Goal: Task Accomplishment & Management: Manage account settings

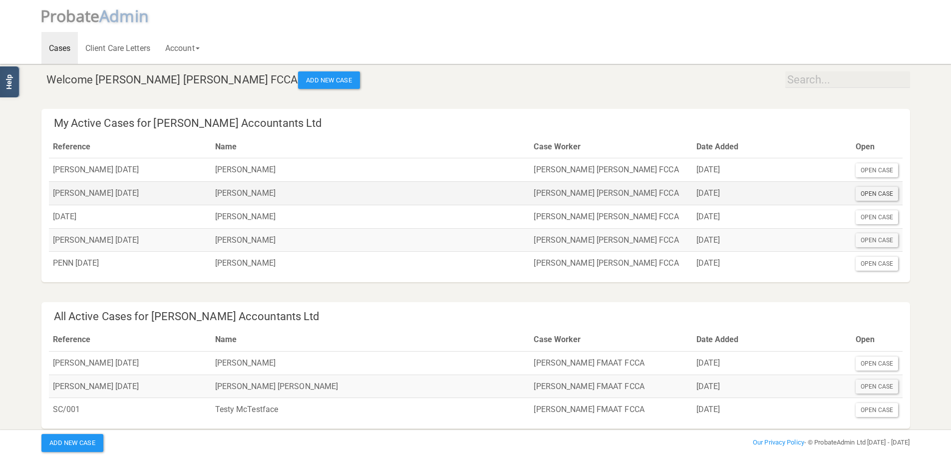
click at [886, 196] on div "Open Case" at bounding box center [876, 194] width 43 height 14
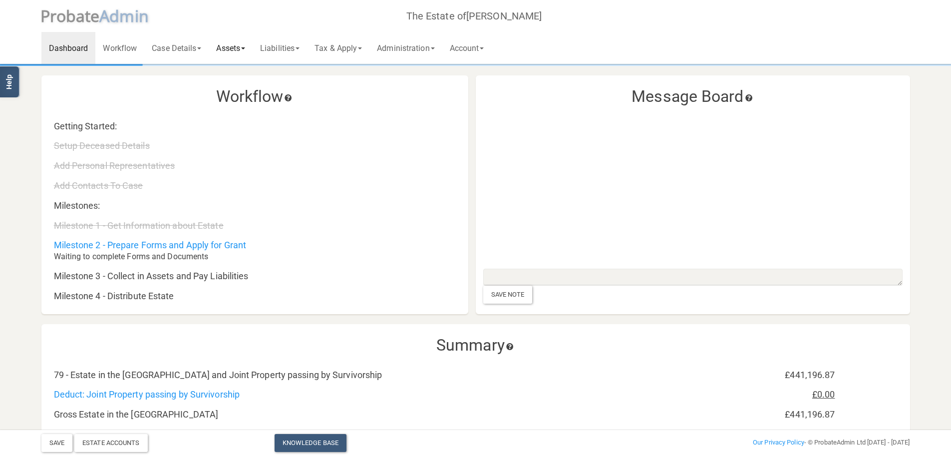
click at [226, 48] on link "Assets" at bounding box center [231, 48] width 44 height 32
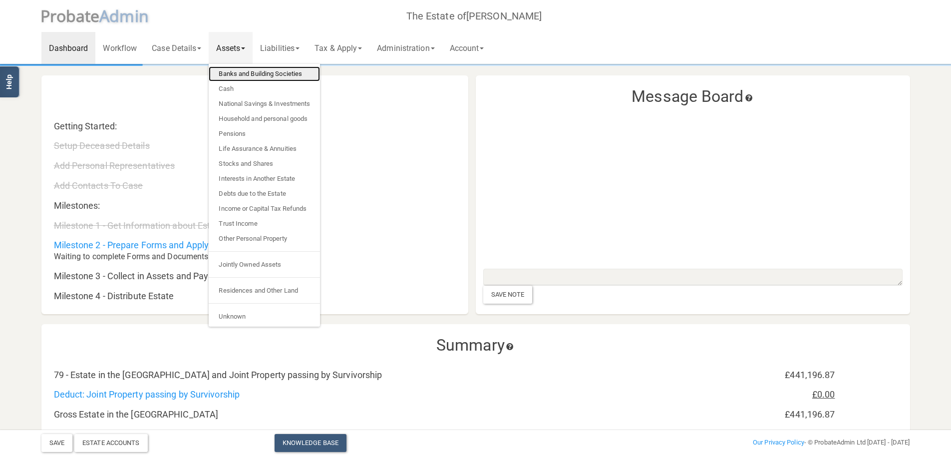
click at [235, 74] on link "Banks and Building Societies" at bounding box center [264, 73] width 111 height 15
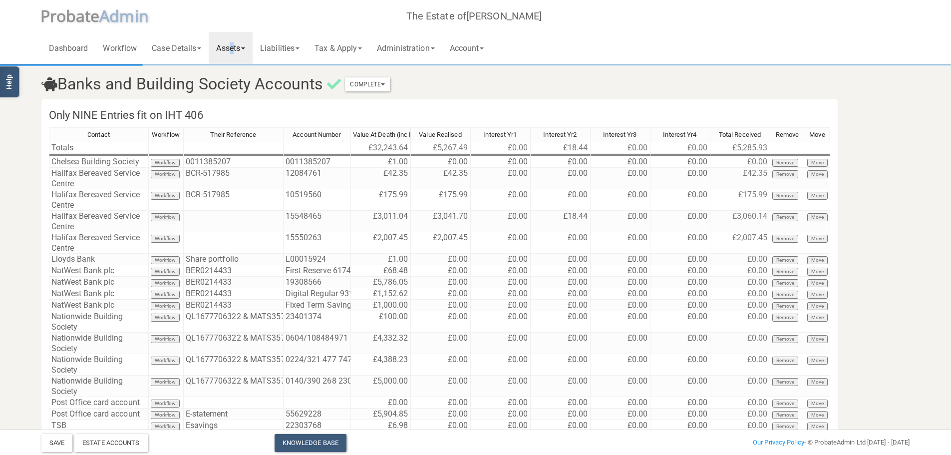
click at [234, 48] on link "Assets" at bounding box center [231, 48] width 44 height 32
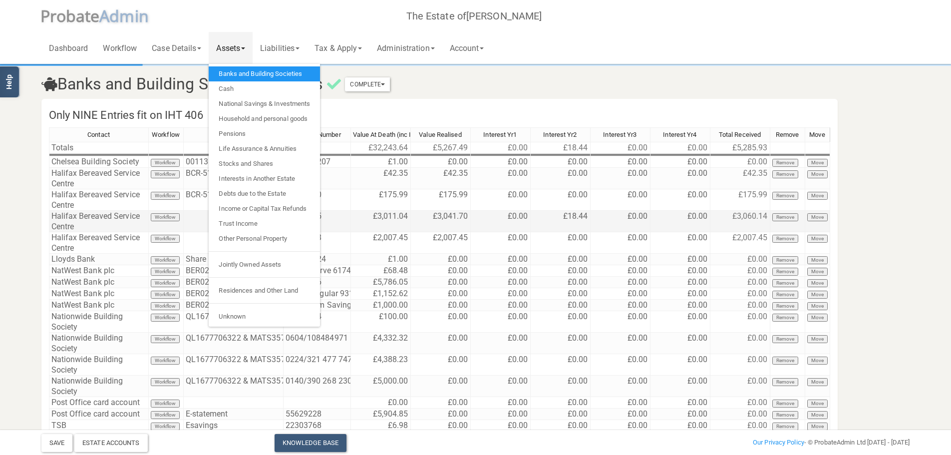
click at [439, 222] on td "£3,041.70" at bounding box center [441, 221] width 60 height 21
click at [49, 189] on div "Contact Workflow Their Reference Account Number Value At Death (inc Interest) V…" at bounding box center [49, 302] width 0 height 350
click at [504, 84] on h3 "Banks and Building Society Accounts Complete Mark As Incomplete Mark As Complete" at bounding box center [402, 83] width 736 height 17
click at [205, 176] on td "BCR-517985" at bounding box center [234, 178] width 100 height 21
click at [176, 53] on link "Case Details" at bounding box center [176, 48] width 64 height 32
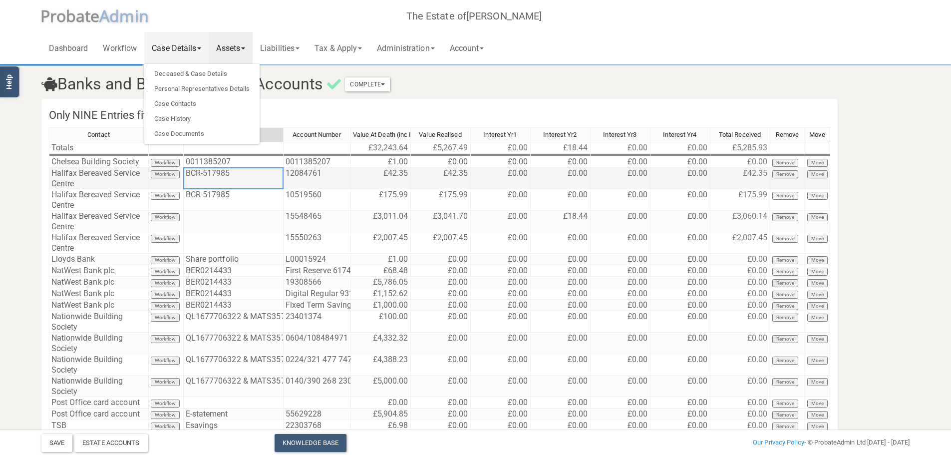
click at [250, 174] on td "BCR-517985" at bounding box center [234, 178] width 100 height 21
click at [261, 169] on td "BCR-517985" at bounding box center [234, 178] width 100 height 21
click at [244, 199] on td "BCR-517985" at bounding box center [234, 199] width 100 height 21
click at [257, 178] on td "BCR-517985" at bounding box center [234, 178] width 100 height 21
click at [260, 176] on td "BCR-517985" at bounding box center [234, 178] width 100 height 21
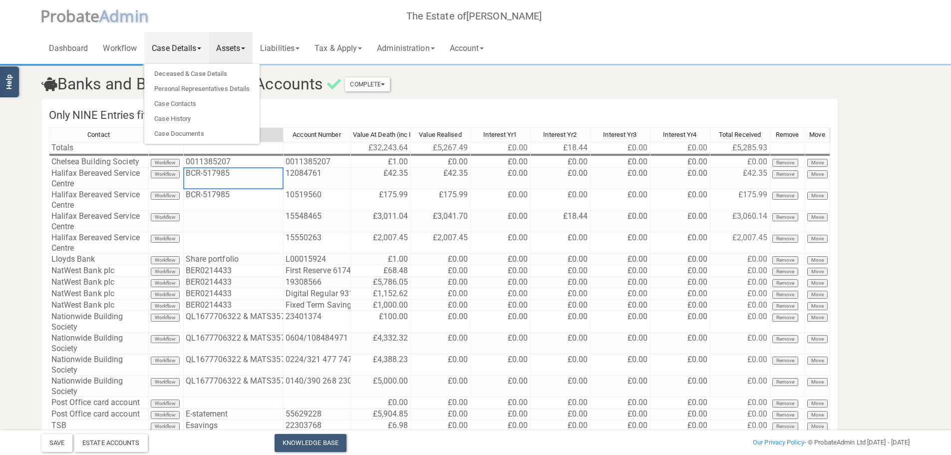
click at [260, 176] on td "BCR-517985" at bounding box center [234, 178] width 100 height 21
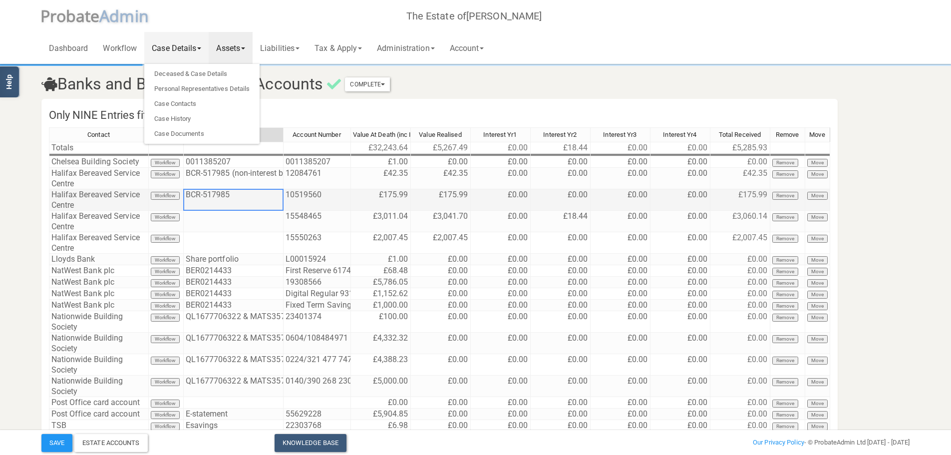
click at [234, 199] on td "BCR-517985" at bounding box center [234, 199] width 100 height 21
click at [240, 195] on td "BCR-517985" at bounding box center [234, 199] width 100 height 21
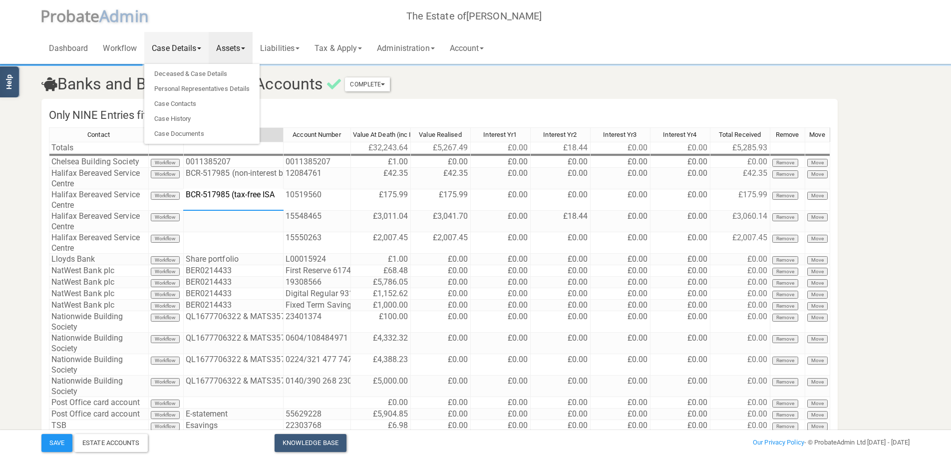
type textarea "BCR-517985 (tax-free ISA)"
click at [294, 221] on td "15548465" at bounding box center [316, 221] width 67 height 21
